Goal: Register for event/course

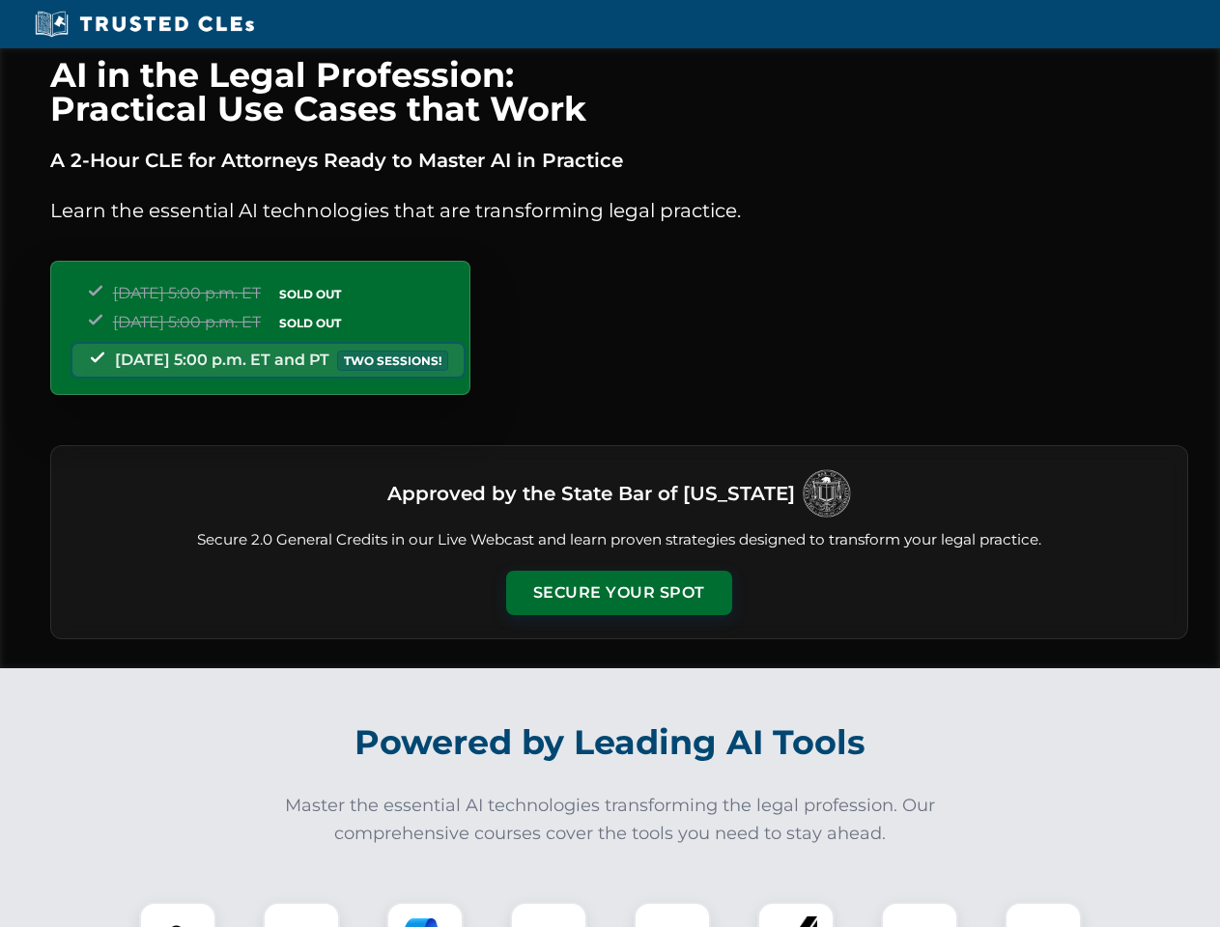
click at [618, 593] on button "Secure Your Spot" at bounding box center [619, 593] width 226 height 44
click at [178, 914] on img at bounding box center [178, 941] width 56 height 56
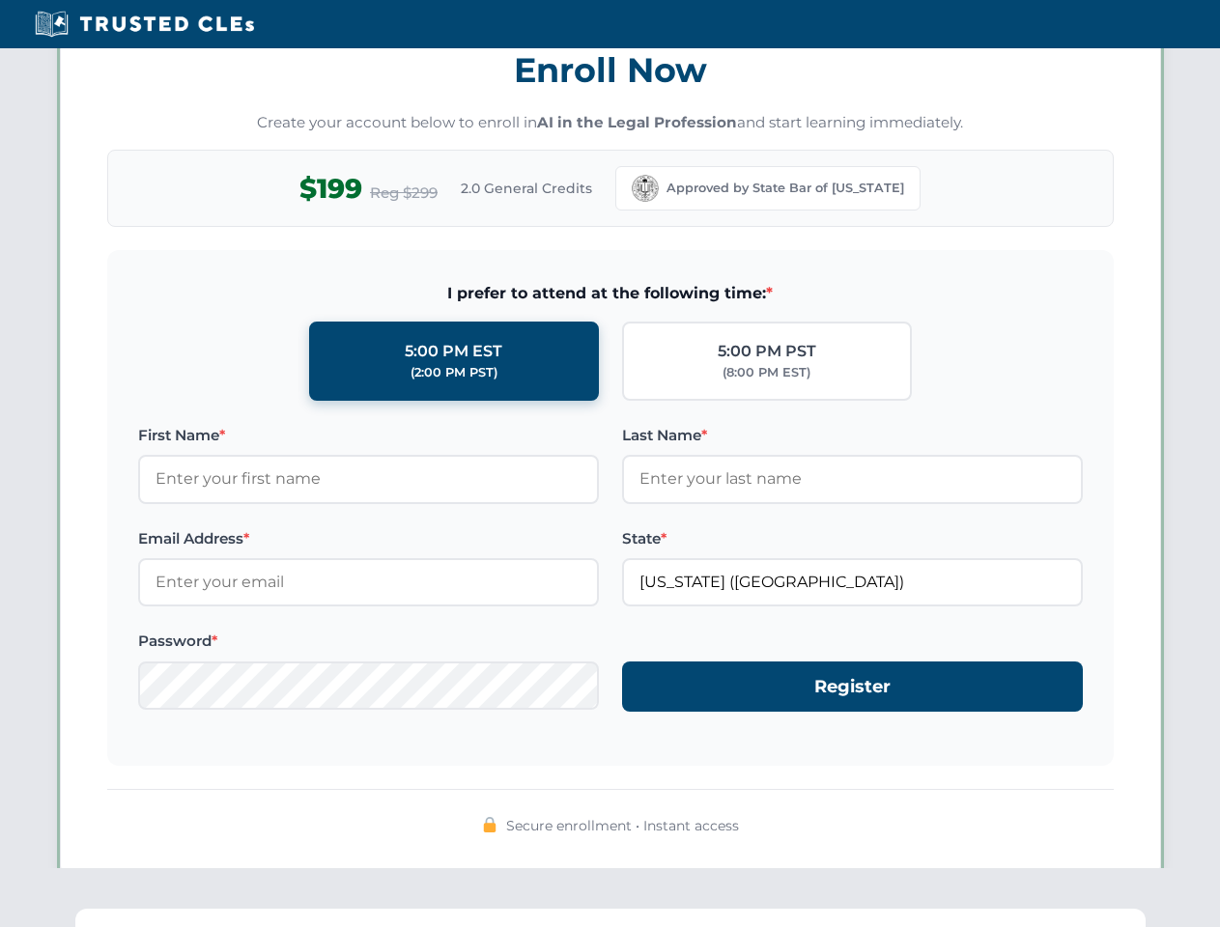
click at [301, 914] on div "AI in the Legal Profession: Practical Use Cases that Work A 2-Hour CLE for Atto…" at bounding box center [610, 633] width 1220 height 4517
